Goal: Task Accomplishment & Management: Manage account settings

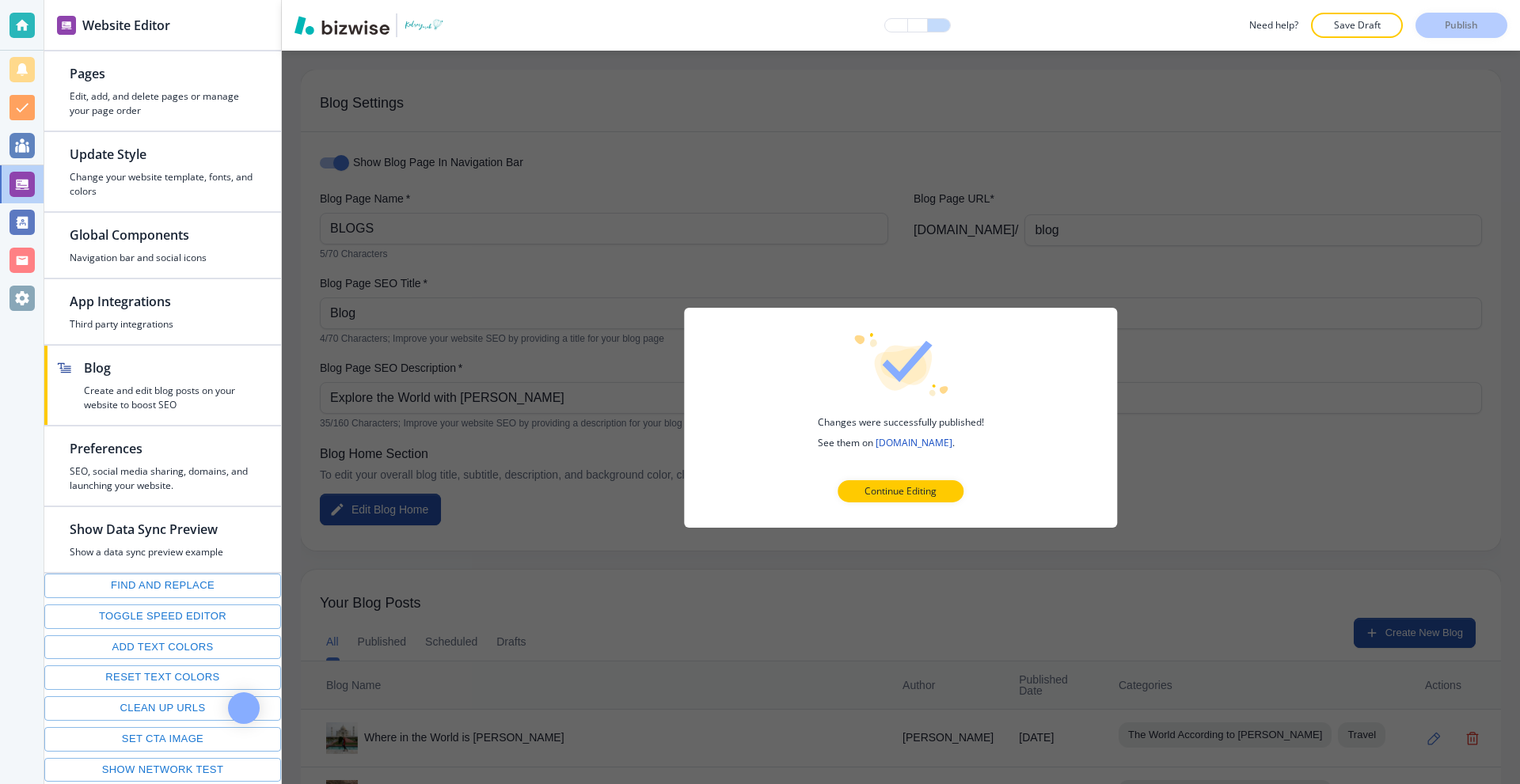
scroll to position [5861, 0]
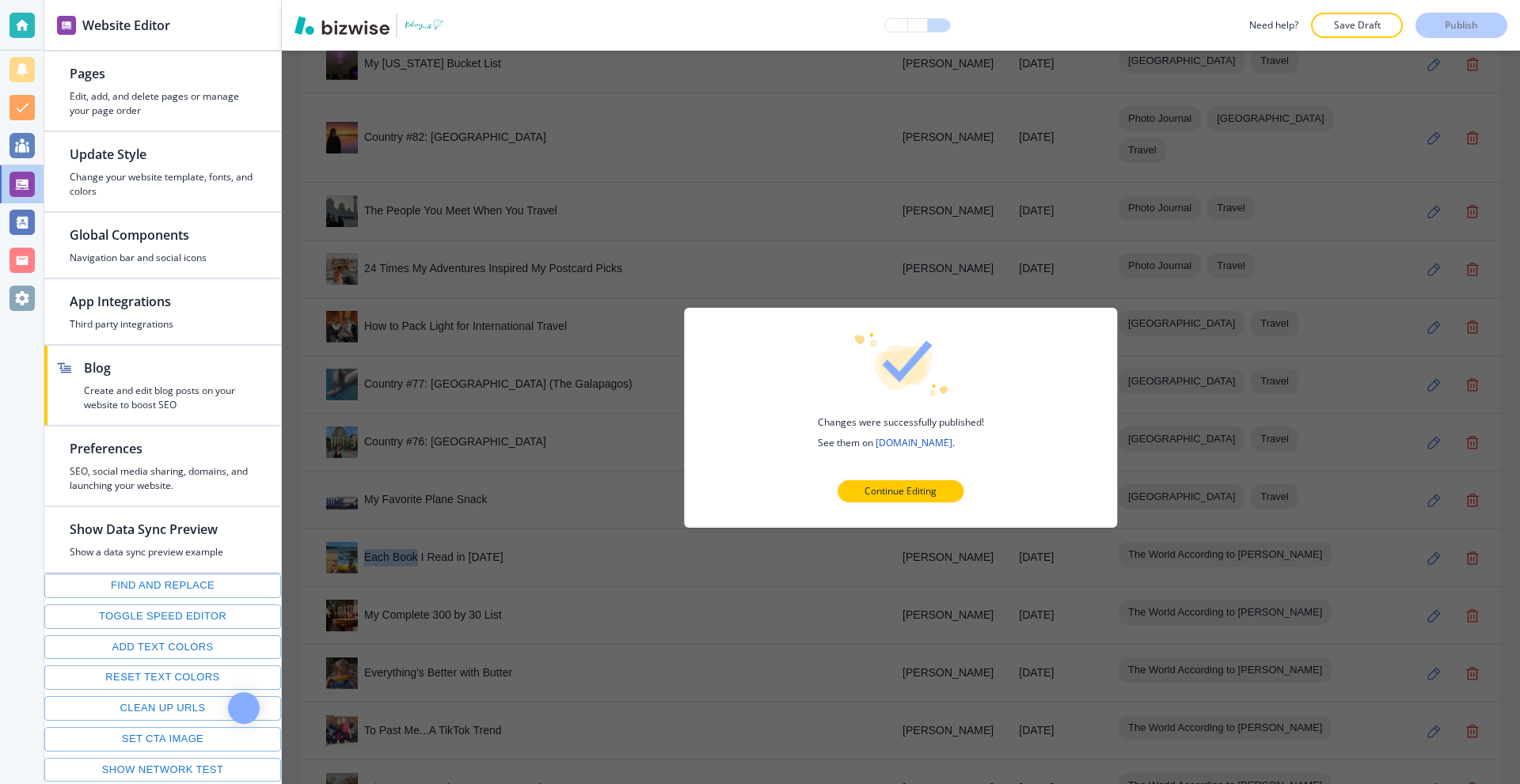
click at [189, 49] on div "Website Editor" at bounding box center [163, 25] width 237 height 50
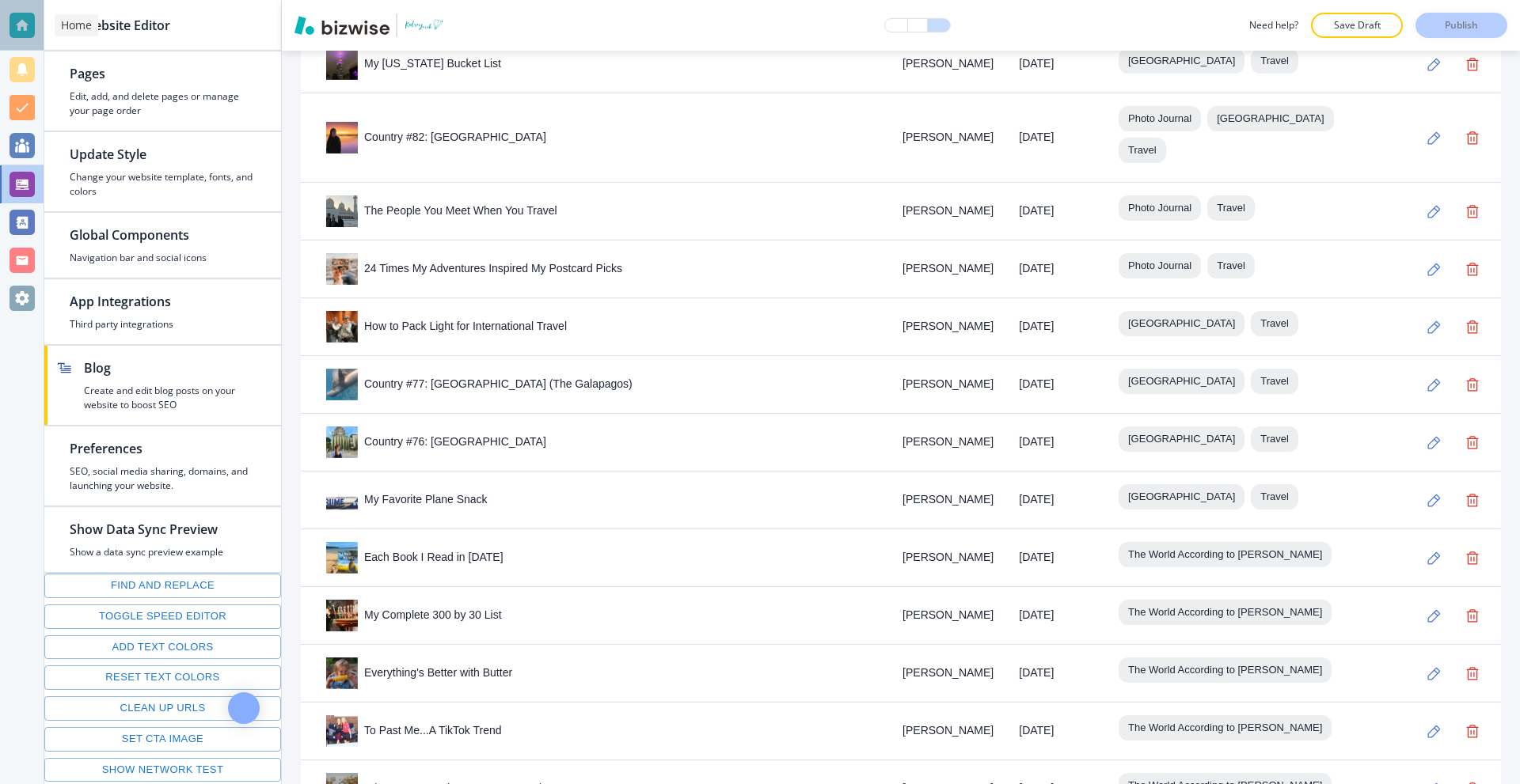
click at [12, 26] on div at bounding box center [22, 25] width 25 height 25
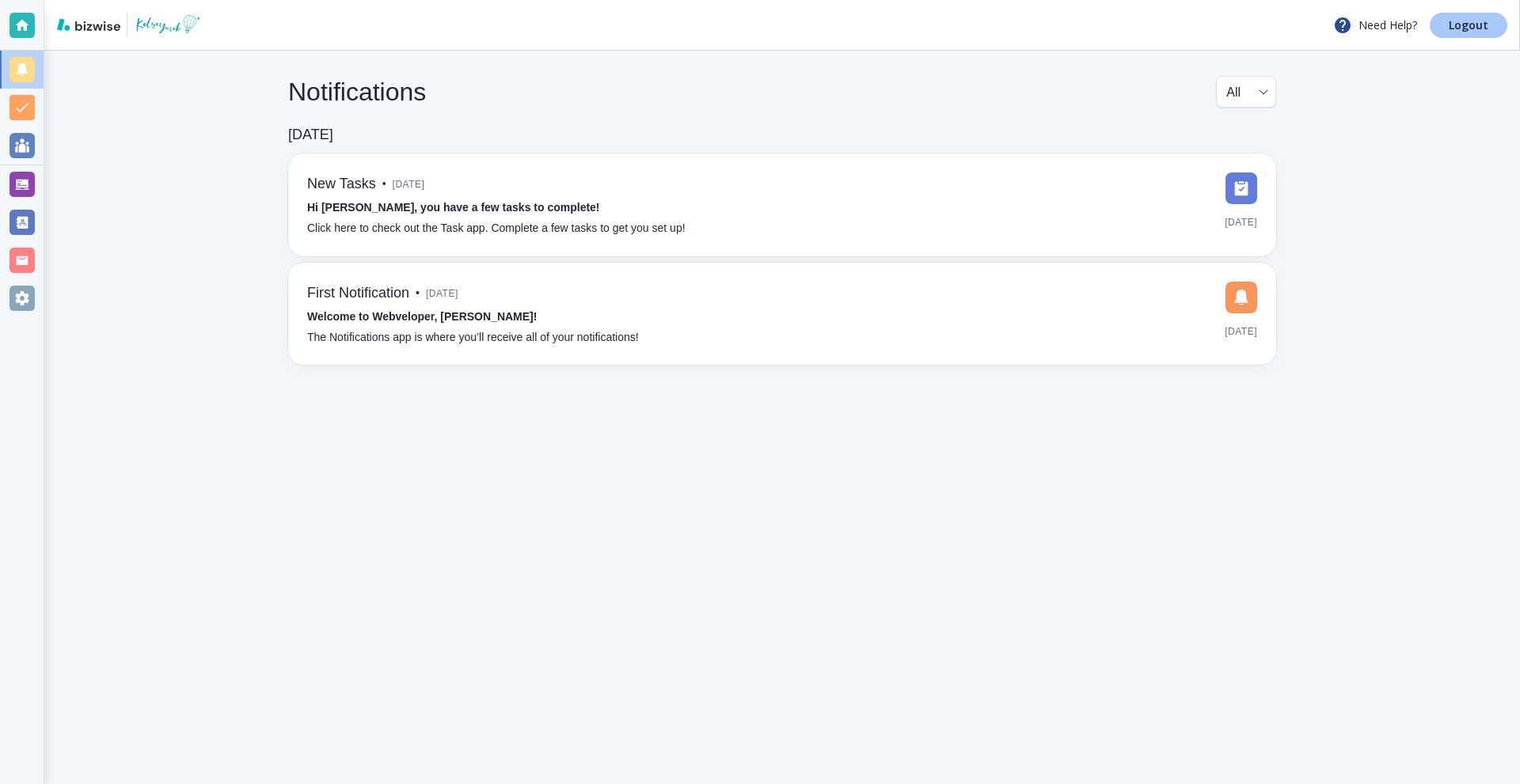
click at [1494, 31] on link "Logout" at bounding box center [1468, 25] width 78 height 25
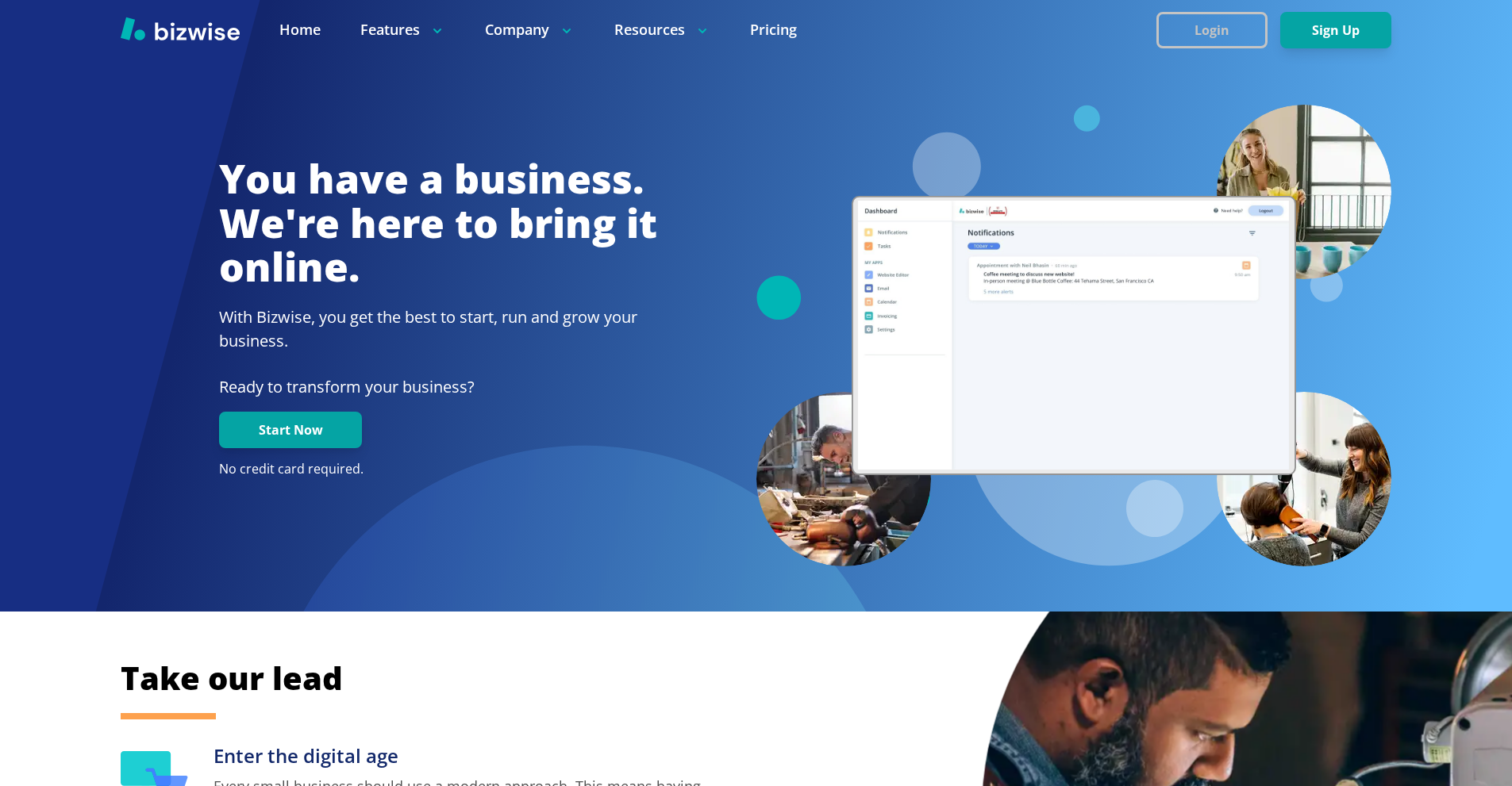
click at [1206, 33] on button "Login" at bounding box center [1211, 30] width 111 height 37
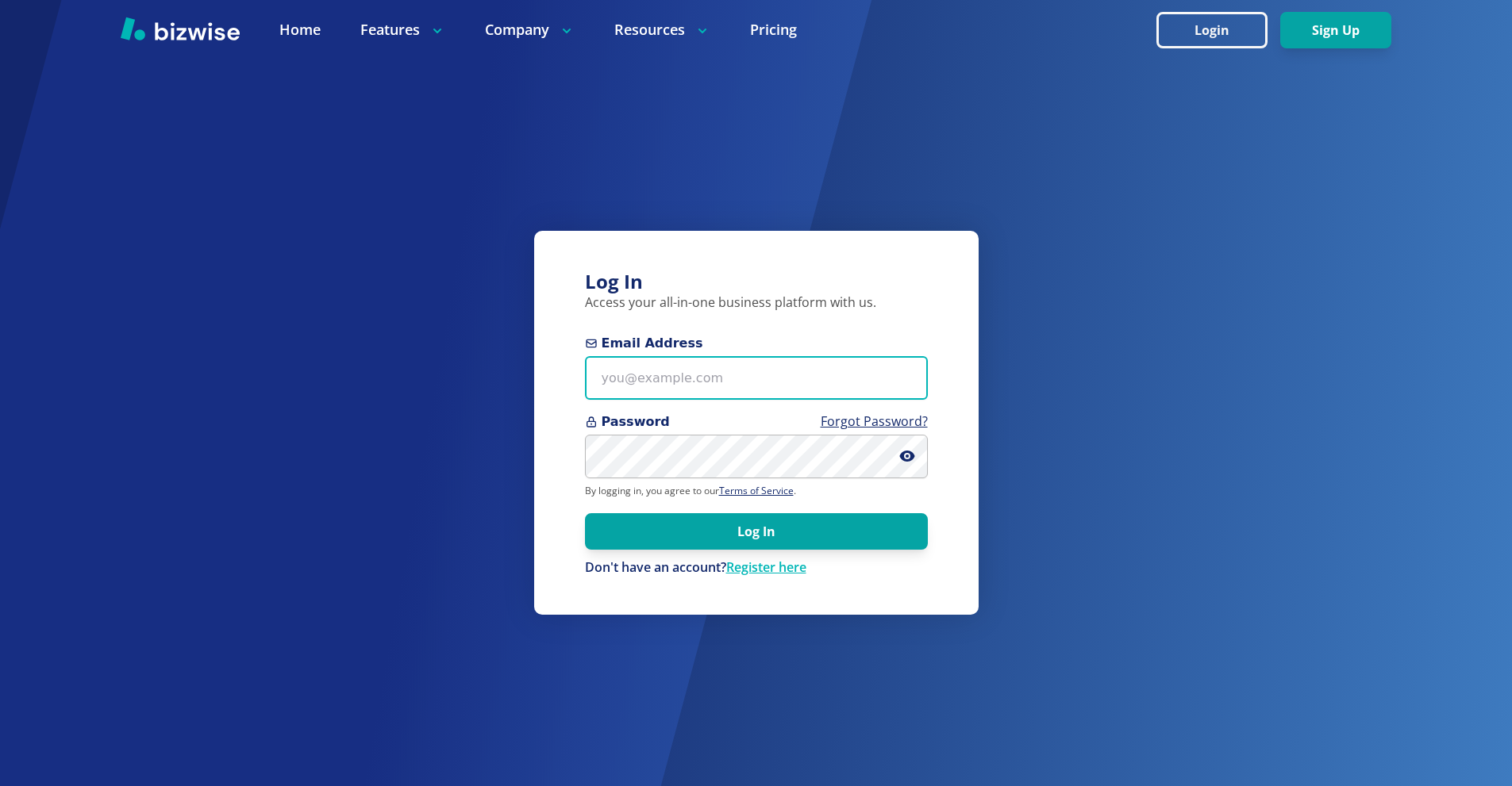
click at [738, 377] on input "Email Address" at bounding box center [756, 378] width 343 height 44
paste input "dmccaleb@socket.net"
type input "dmccaleb@socket.net"
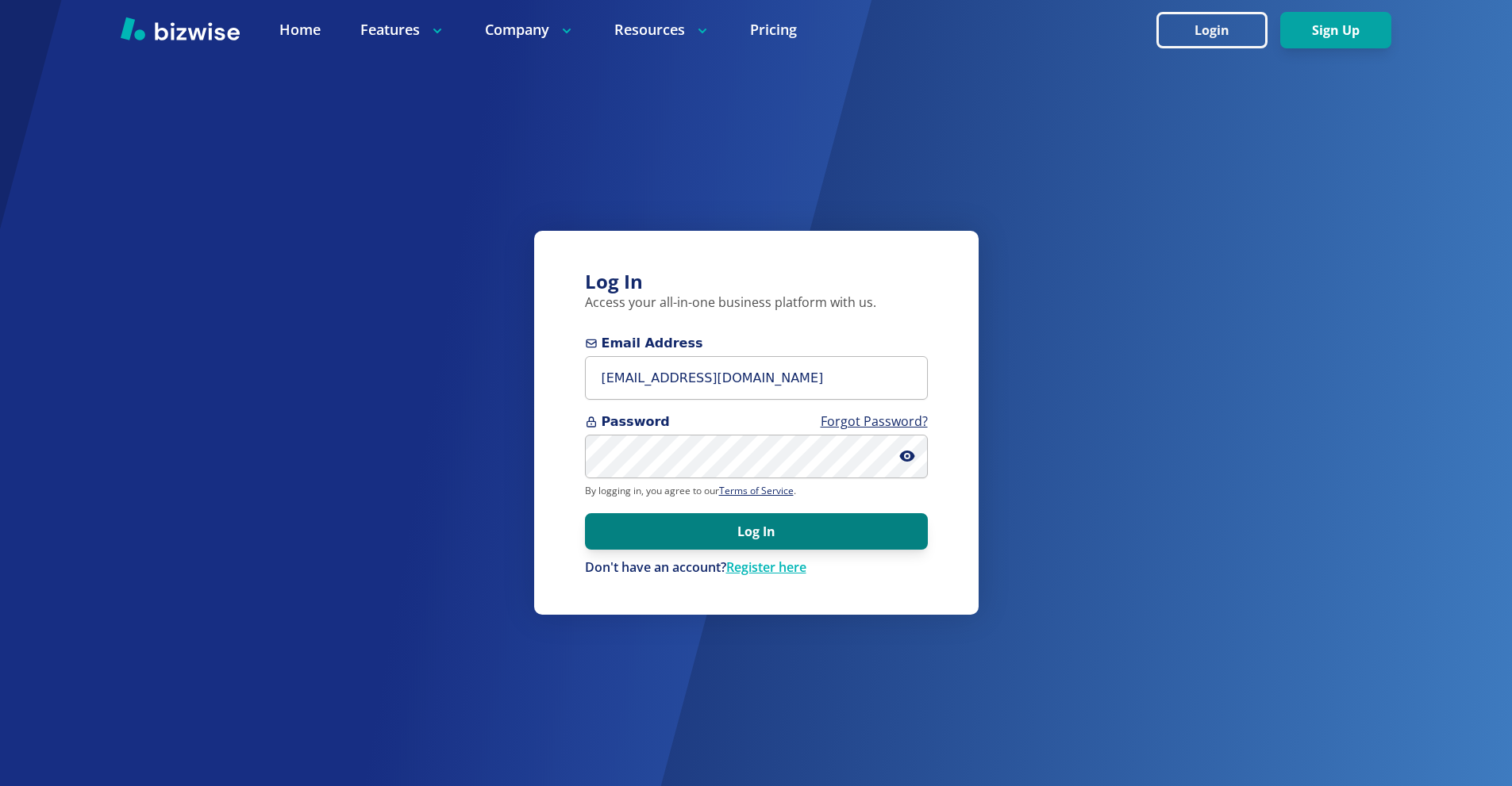
click at [780, 525] on button "Log In" at bounding box center [756, 531] width 343 height 37
